Goal: Task Accomplishment & Management: Use online tool/utility

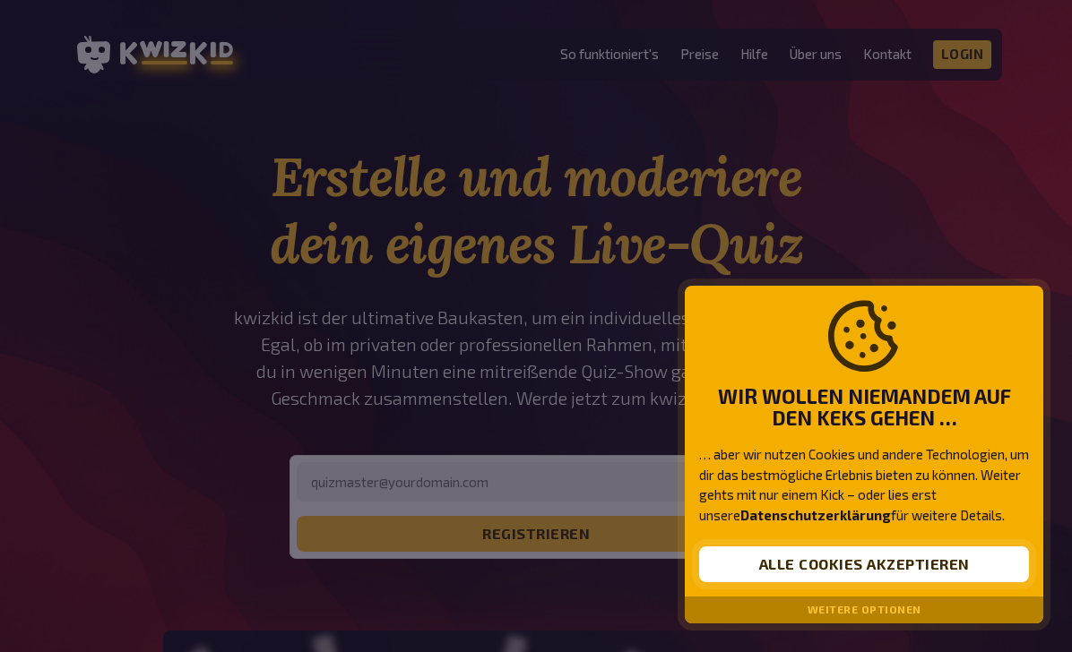
click at [846, 560] on button "Alle Cookies akzeptieren" at bounding box center [864, 565] width 330 height 36
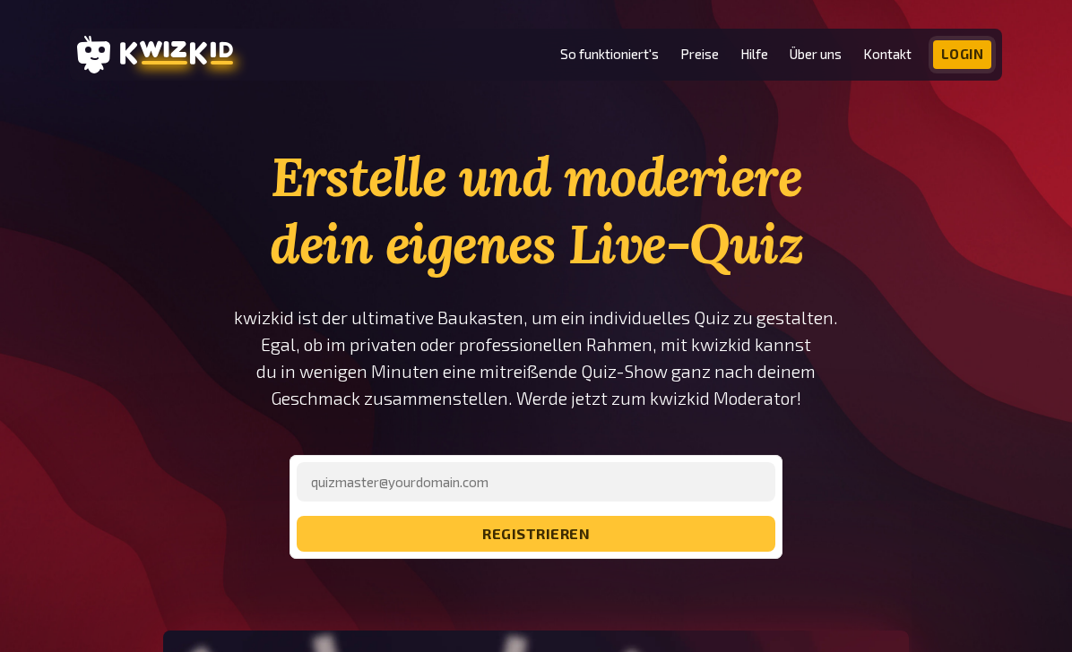
click at [949, 56] on link "Login" at bounding box center [962, 54] width 59 height 29
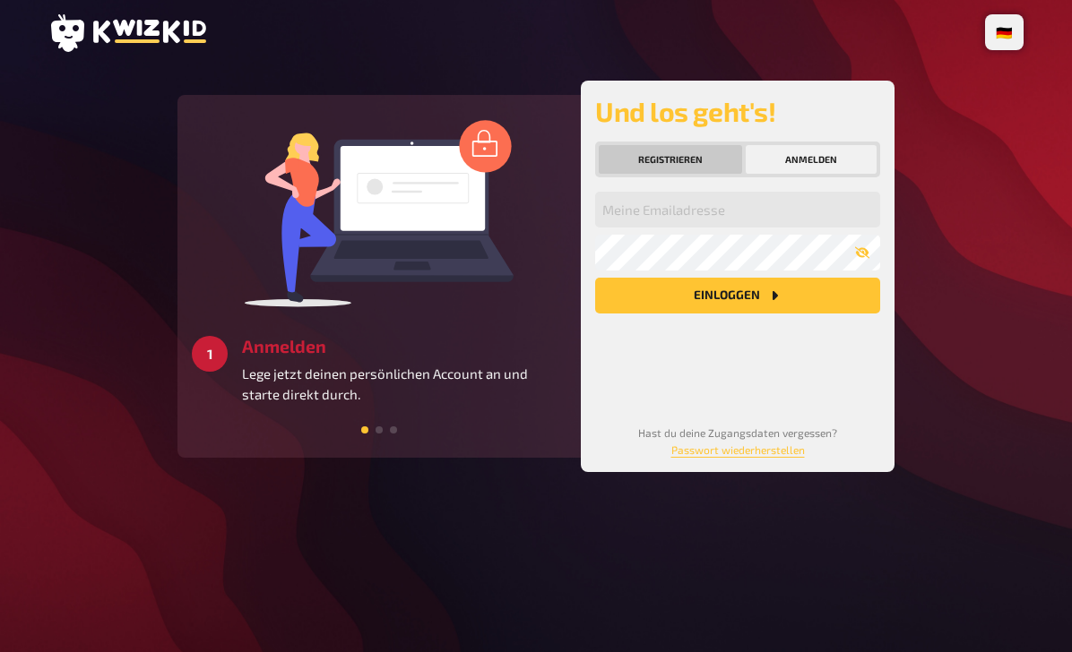
click at [693, 168] on button "Registrieren" at bounding box center [669, 159] width 143 height 29
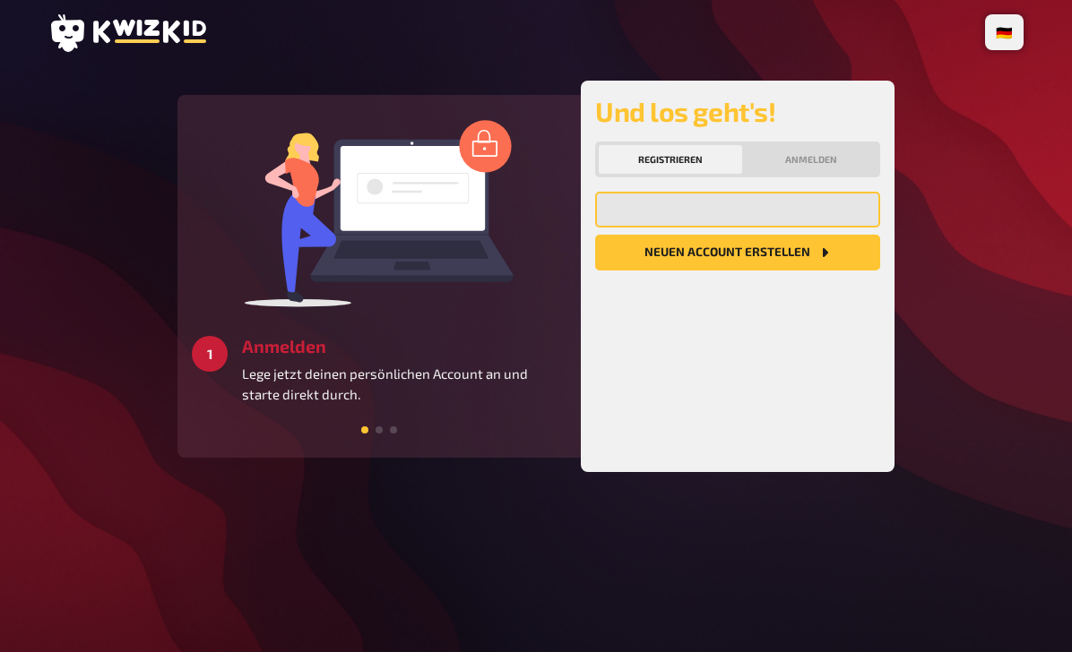
click at [667, 211] on input "email" at bounding box center [737, 210] width 285 height 36
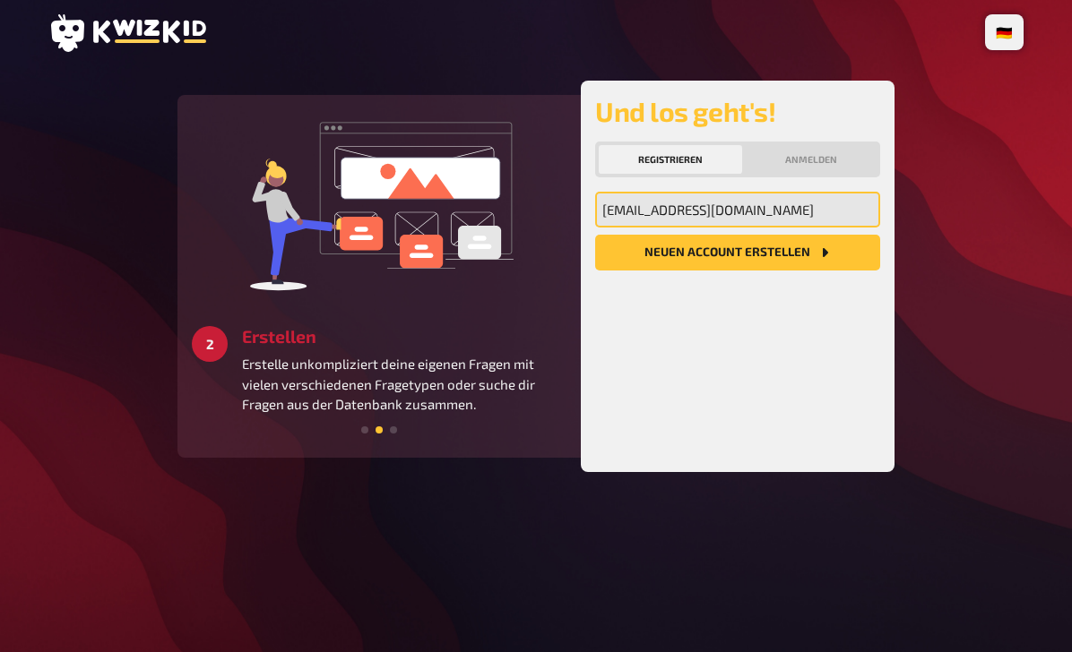
type input "helenbouras@gmail.com"
click at [737, 253] on button "Neuen Account Erstellen" at bounding box center [737, 253] width 285 height 36
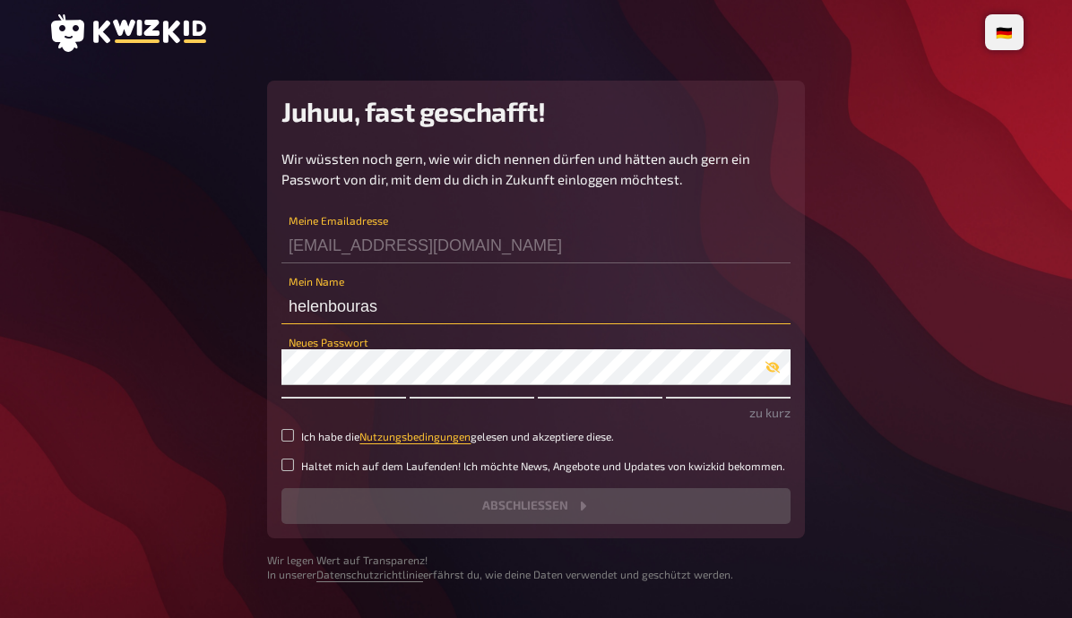
drag, startPoint x: 397, startPoint y: 306, endPoint x: 285, endPoint y: 306, distance: 112.0
click at [285, 306] on input "helenbouras" at bounding box center [535, 306] width 509 height 36
click at [354, 306] on input "hobt" at bounding box center [535, 306] width 509 height 36
type input "hbou"
click at [346, 341] on div "Neues Passwort" at bounding box center [535, 358] width 509 height 54
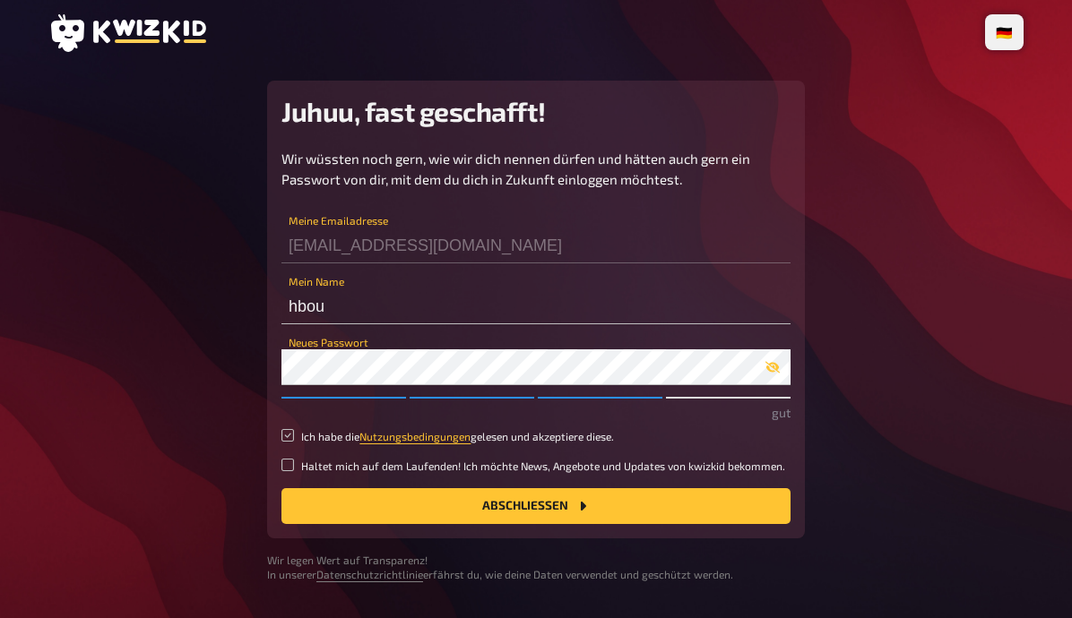
click at [287, 436] on input "Ich habe die Nutzungsbedingungen gelesen und akzeptiere diese." at bounding box center [287, 435] width 13 height 13
checkbox input "true"
click at [423, 509] on button "Abschließen" at bounding box center [535, 506] width 509 height 36
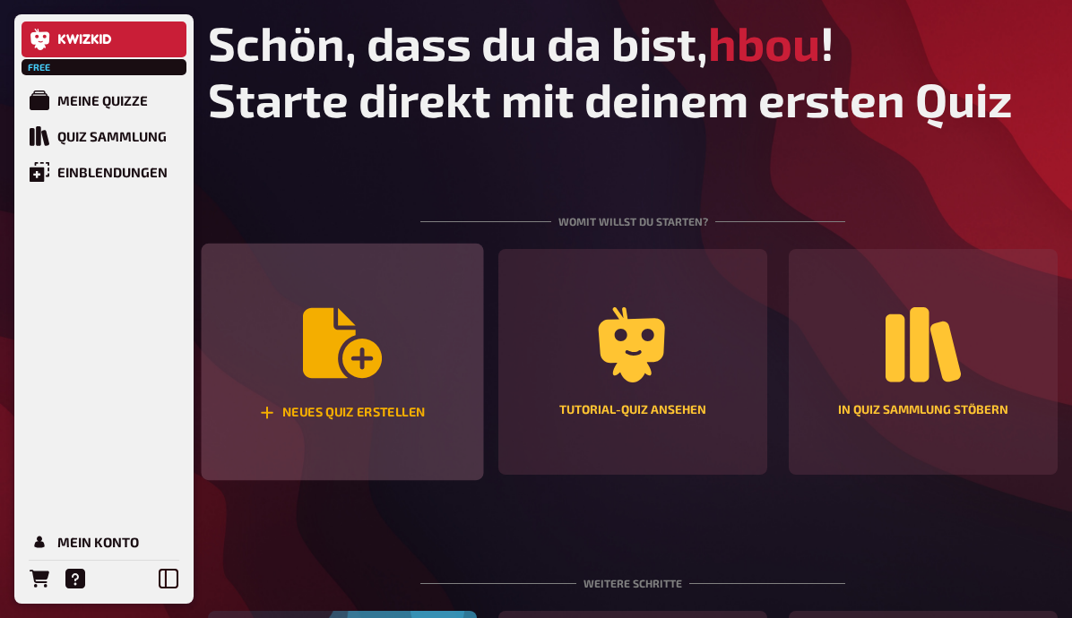
click at [392, 333] on div "Neues Quiz erstellen" at bounding box center [343, 362] width 282 height 237
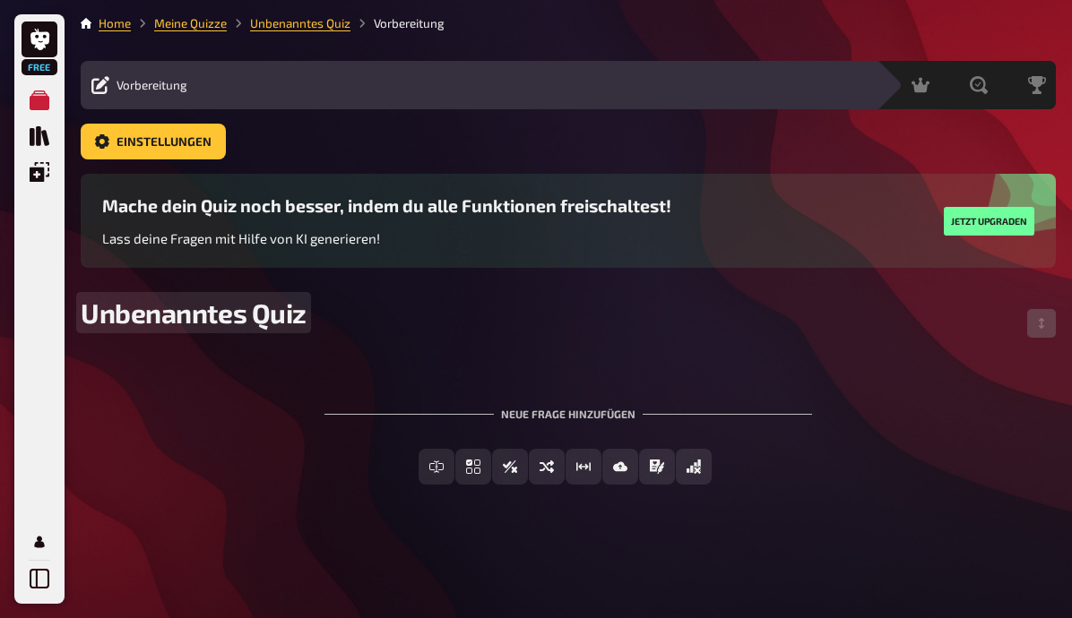
click at [244, 314] on span "Unbenanntes Quiz" at bounding box center [194, 313] width 226 height 32
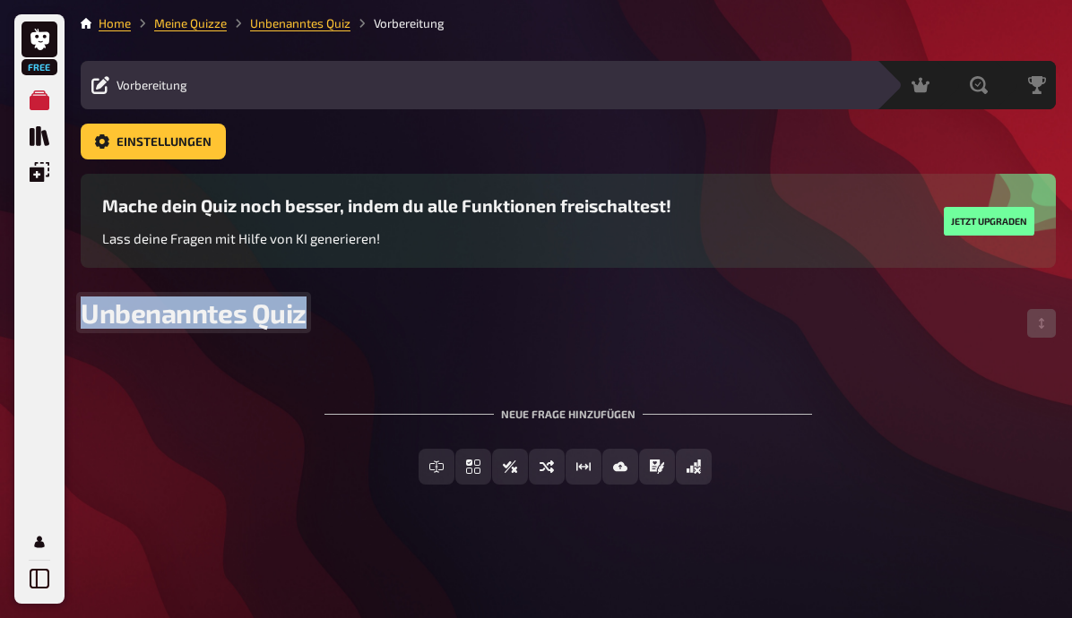
click at [244, 314] on span "Unbenanntes Quiz" at bounding box center [194, 313] width 226 height 32
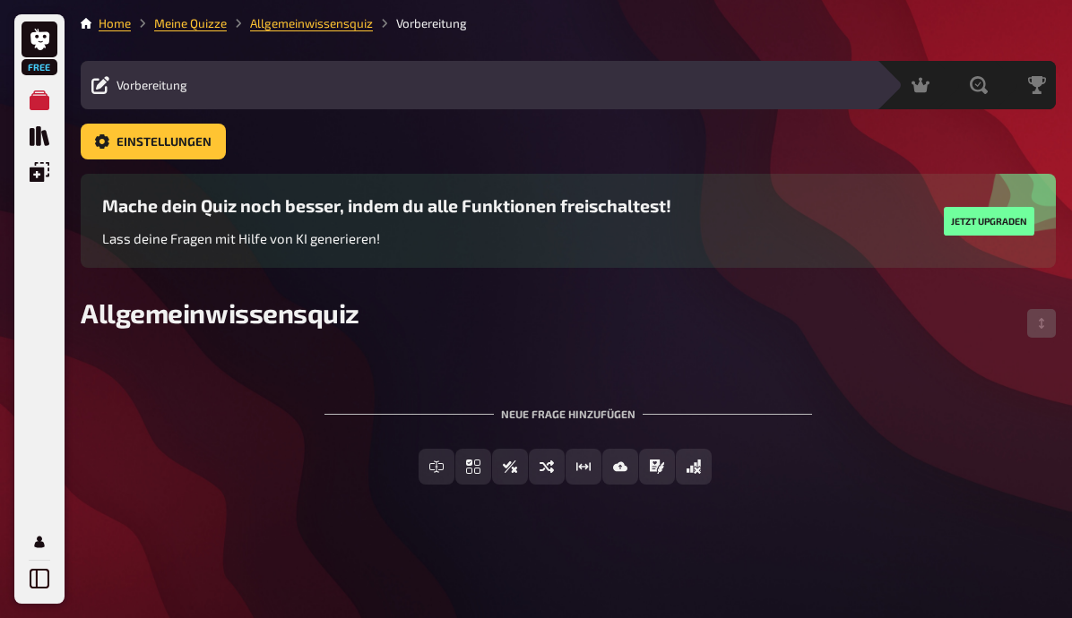
click at [545, 394] on div "Neue Frage hinzufügen" at bounding box center [567, 407] width 487 height 56
click at [542, 419] on div "Neue Frage hinzufügen" at bounding box center [567, 407] width 487 height 56
click at [547, 418] on div "Neue Frage hinzufügen" at bounding box center [567, 407] width 487 height 56
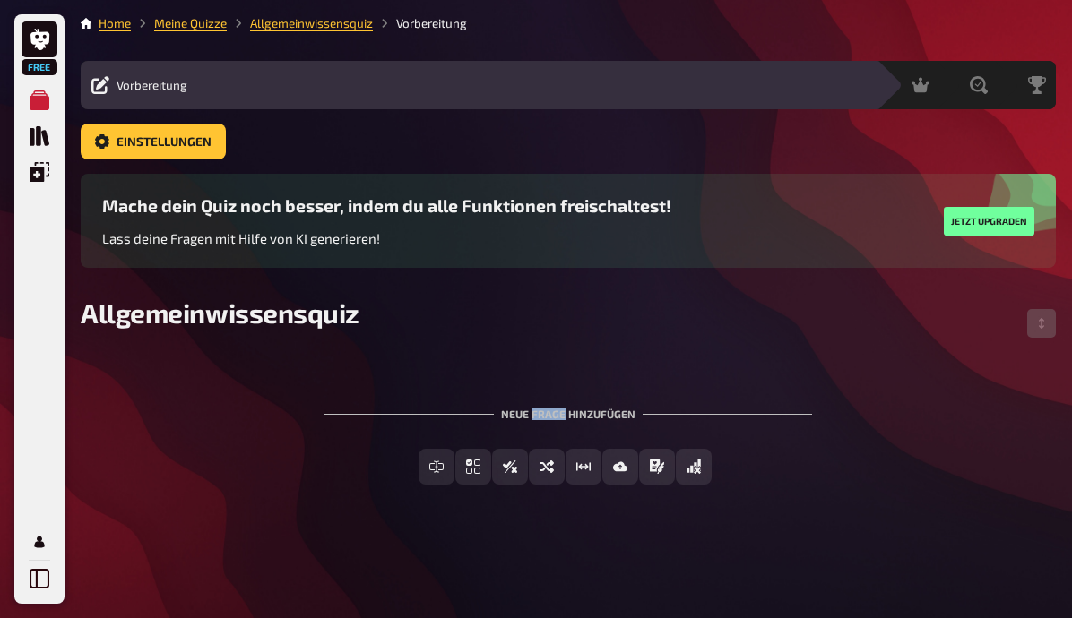
click at [521, 395] on div "Neue Frage hinzufügen" at bounding box center [567, 407] width 487 height 56
click at [531, 420] on div "Neue Frage hinzufügen" at bounding box center [567, 407] width 487 height 56
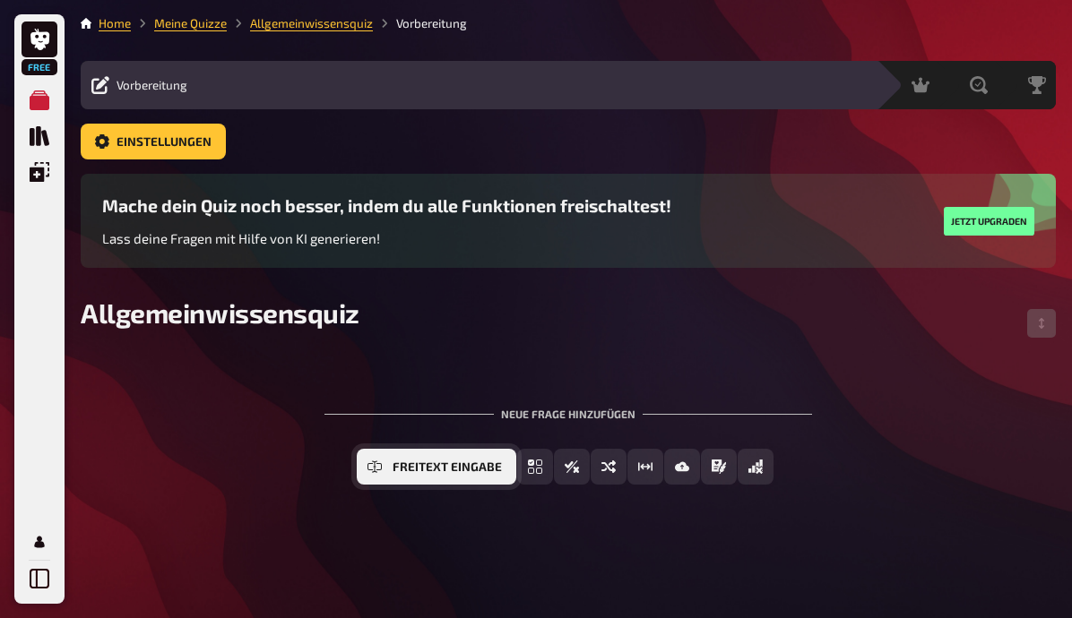
click at [483, 463] on span "Freitext Eingabe" at bounding box center [446, 467] width 109 height 13
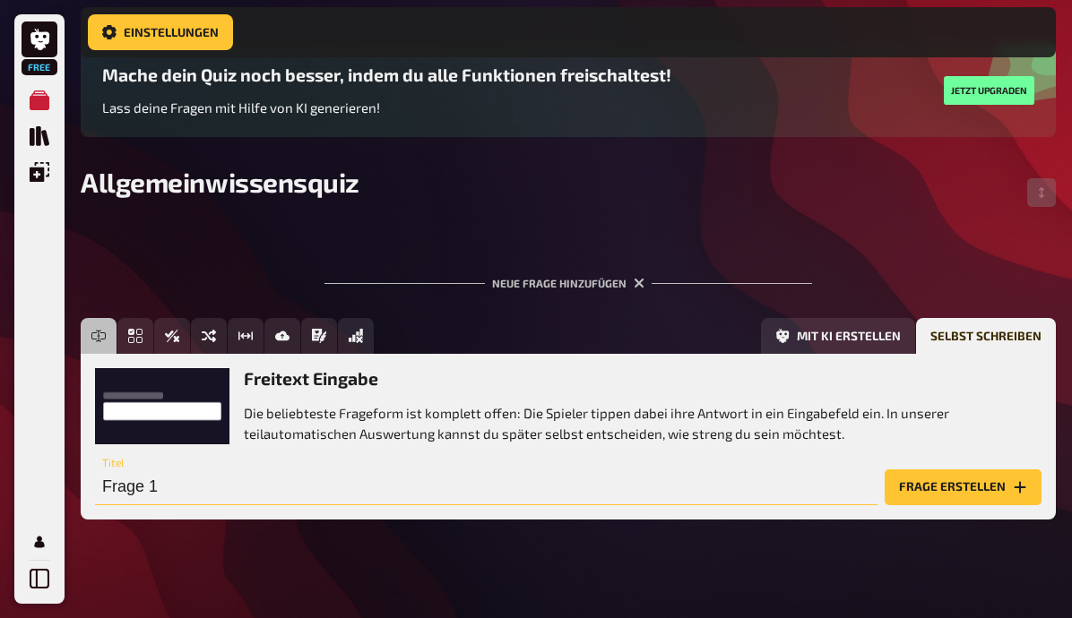
click at [210, 494] on input "Frage 1" at bounding box center [486, 487] width 782 height 36
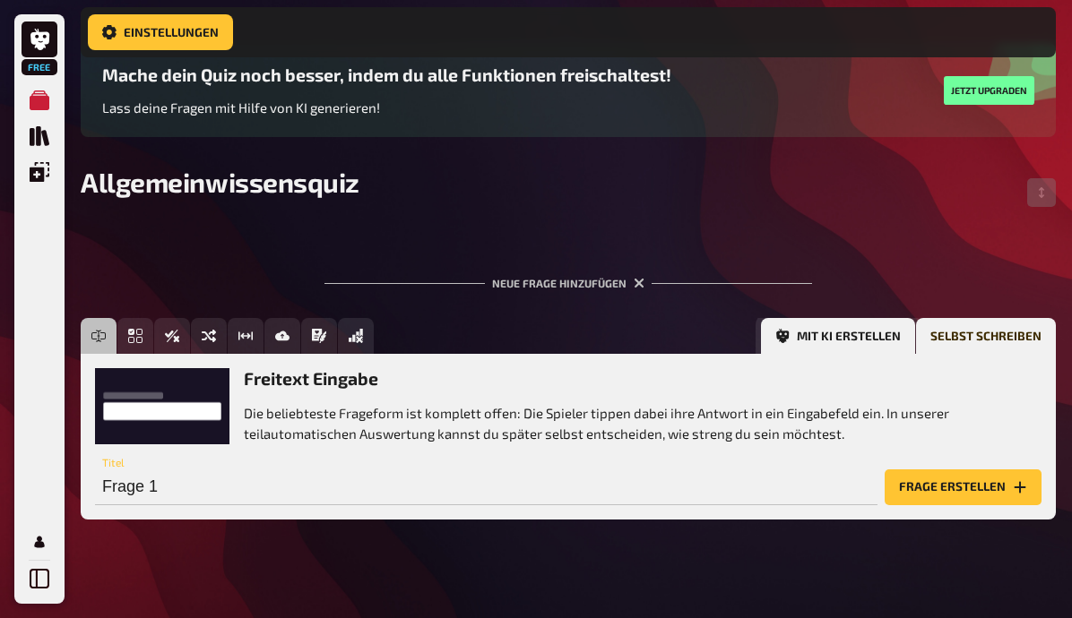
click at [810, 330] on button "Mit KI erstellen" at bounding box center [838, 336] width 154 height 36
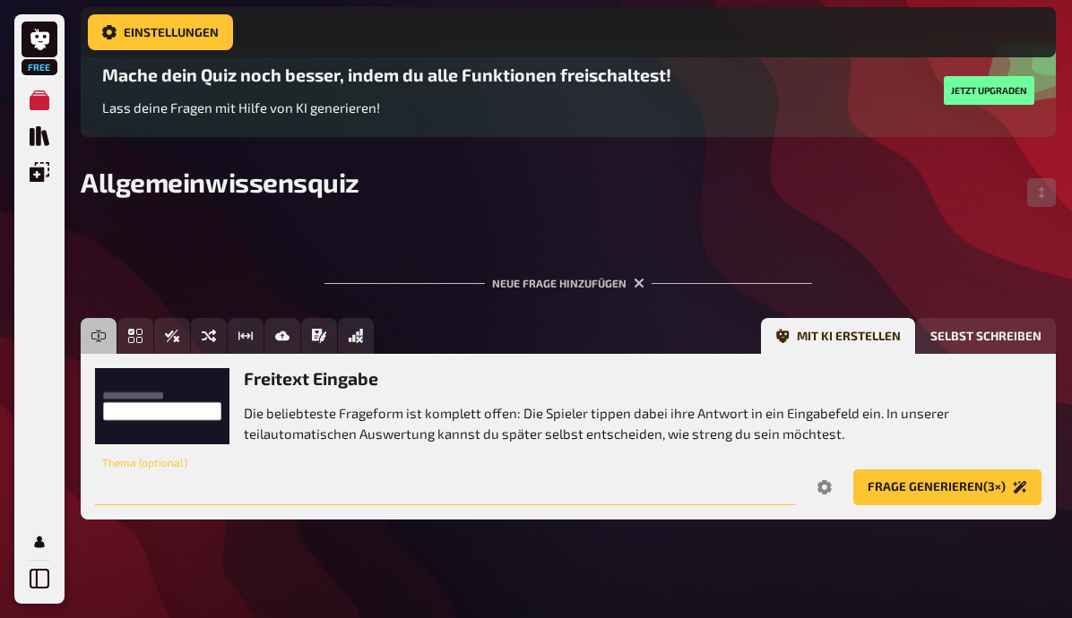
click at [314, 480] on input "text" at bounding box center [445, 487] width 701 height 36
click at [975, 495] on button "Frage generieren (3×)" at bounding box center [947, 487] width 188 height 36
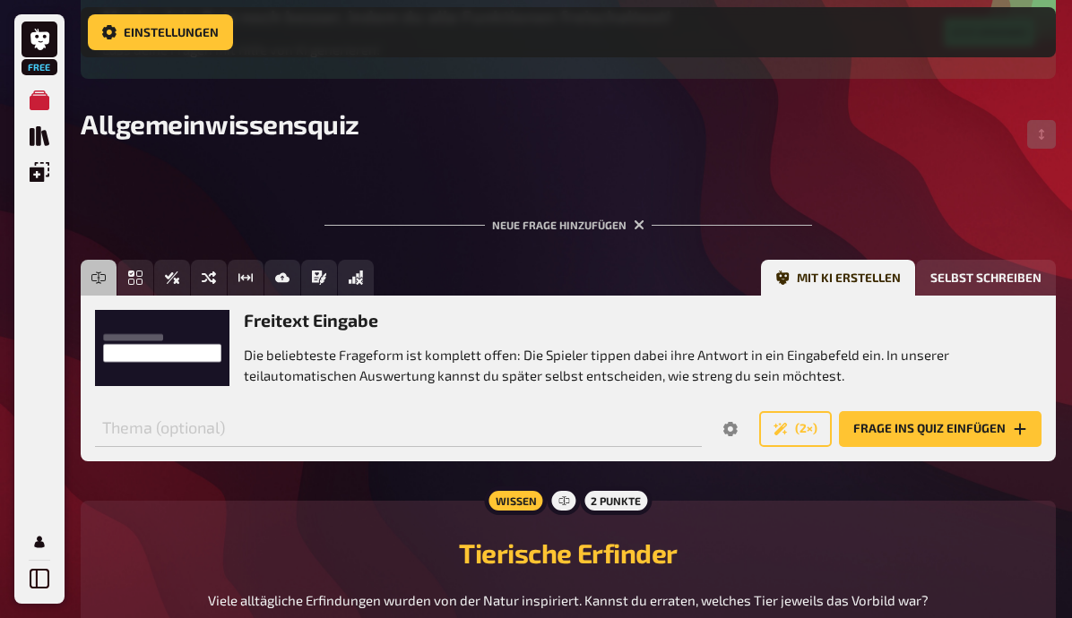
scroll to position [0, 0]
